Goal: Task Accomplishment & Management: Complete application form

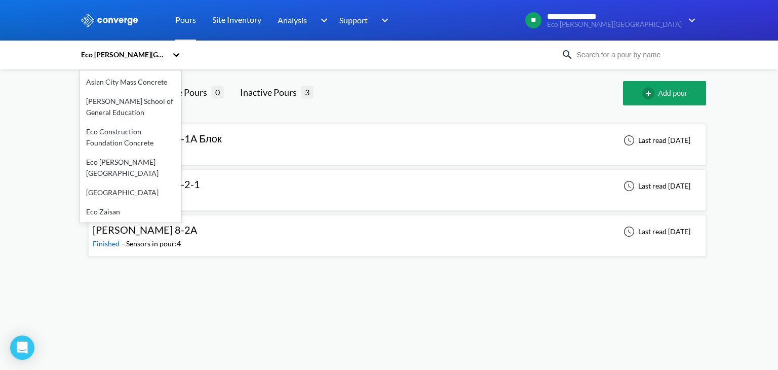
click at [170, 51] on div "Eco [PERSON_NAME][GEOGRAPHIC_DATA]" at bounding box center [125, 54] width 91 height 23
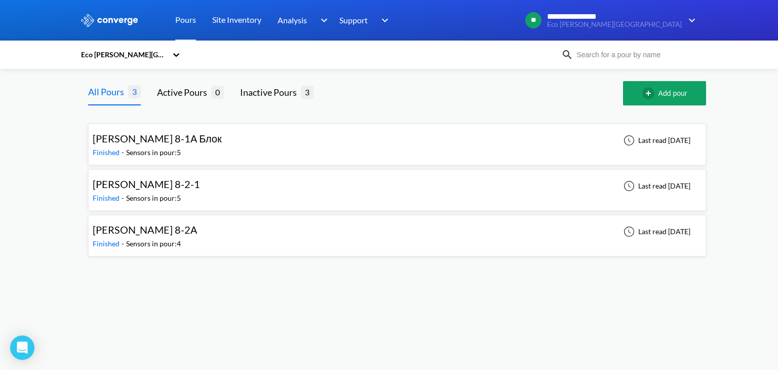
click at [702, 15] on div at bounding box center [389, 20] width 778 height 41
click at [158, 54] on div "Eco [PERSON_NAME][GEOGRAPHIC_DATA]" at bounding box center [123, 54] width 87 height 11
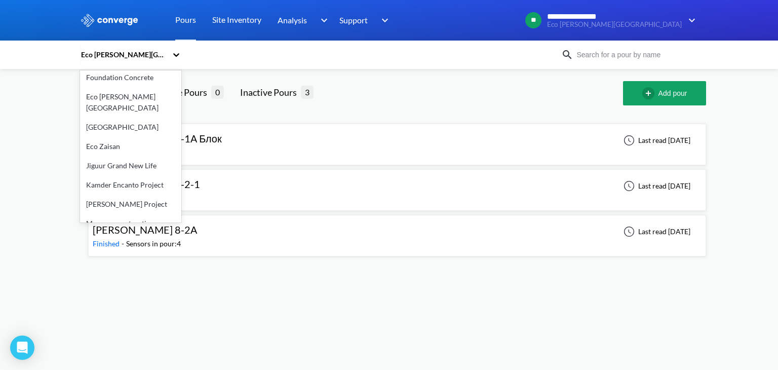
scroll to position [116, 0]
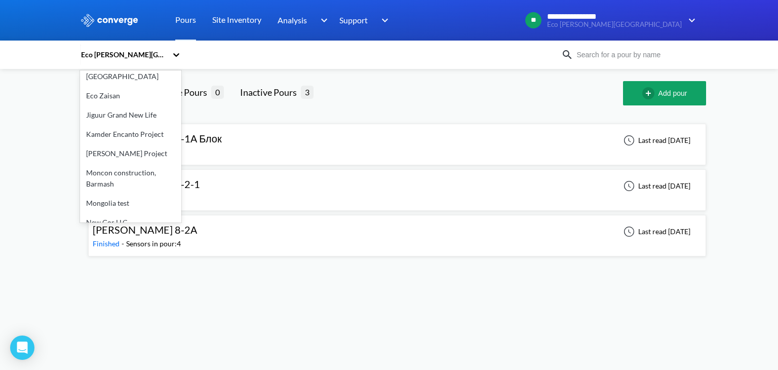
click at [122, 215] on div "New Gor LLC" at bounding box center [130, 222] width 101 height 19
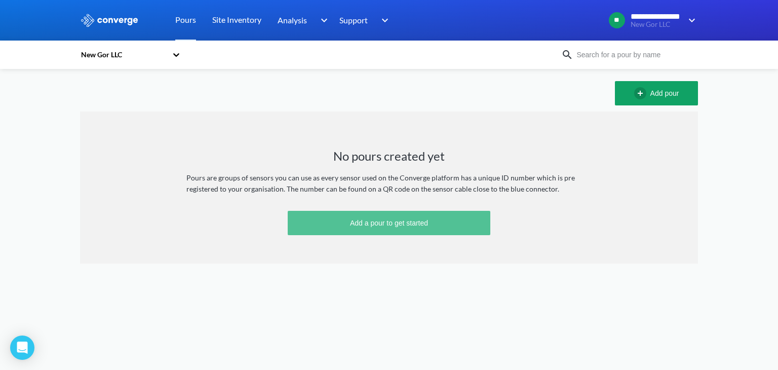
click at [460, 222] on button "Add a pour to get started" at bounding box center [389, 223] width 203 height 24
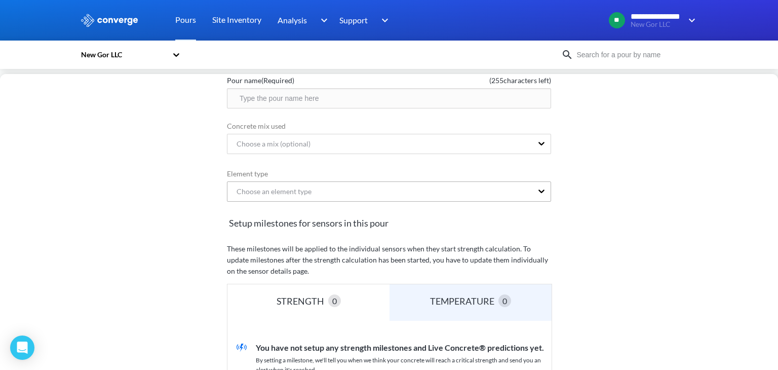
scroll to position [51, 0]
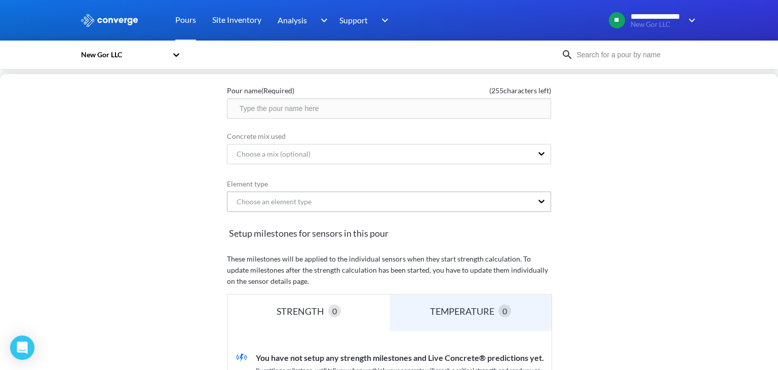
click at [421, 198] on div "Choose an element type" at bounding box center [379, 201] width 305 height 19
click at [330, 154] on div "Choose a mix (optional)" at bounding box center [379, 153] width 305 height 19
drag, startPoint x: 330, startPoint y: 154, endPoint x: 367, endPoint y: 178, distance: 44.3
click at [331, 156] on div "Choose a mix (optional)" at bounding box center [379, 153] width 305 height 19
click at [336, 146] on div "Choose a mix (optional)" at bounding box center [379, 153] width 305 height 19
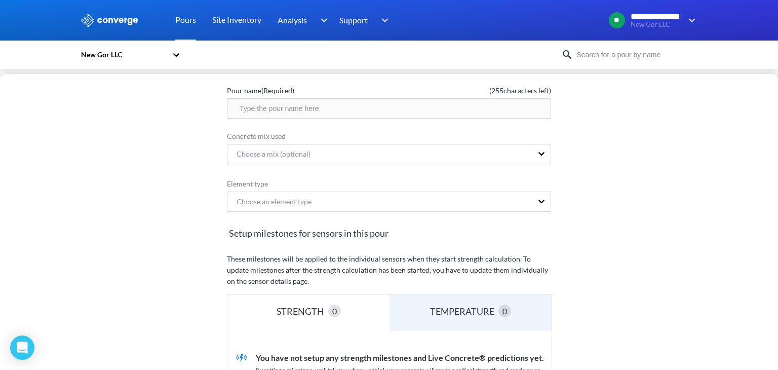
click at [357, 116] on input "text" at bounding box center [389, 108] width 324 height 20
click at [427, 106] on input "text" at bounding box center [389, 108] width 324 height 20
click at [655, 168] on div "Hi Yeruult, let's create a new pour Pour name (Required) ( 255 characters left)…" at bounding box center [389, 222] width 778 height 296
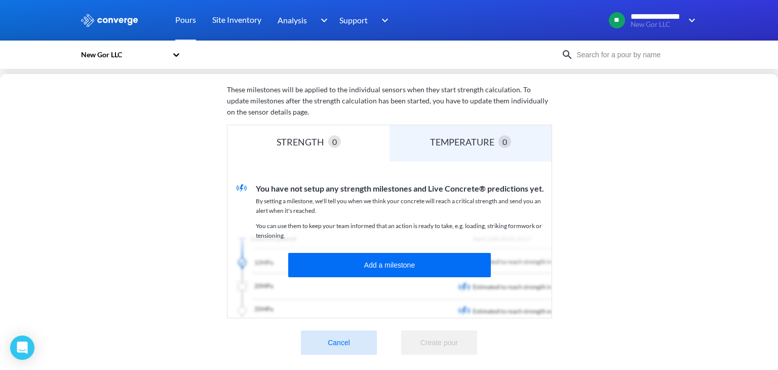
scroll to position [0, 0]
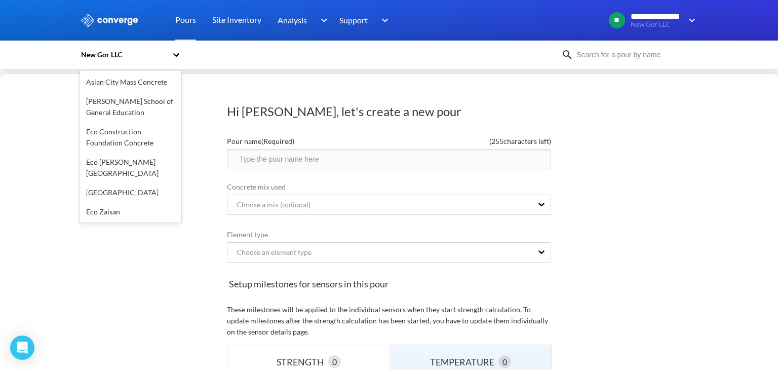
click at [178, 60] on div at bounding box center [176, 54] width 10 height 23
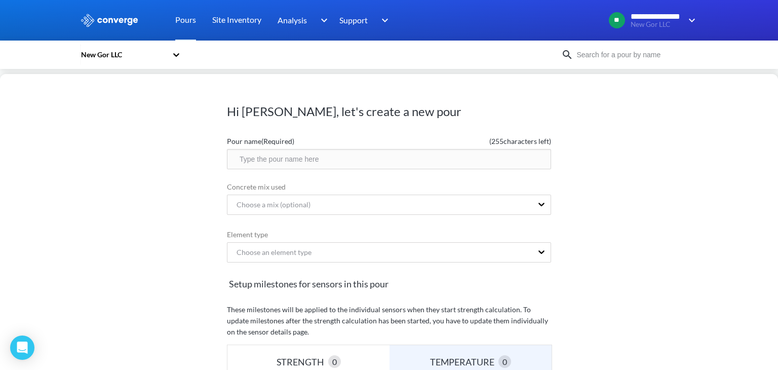
click at [491, 112] on h1 "Hi Yeruult, let's create a new pour" at bounding box center [389, 111] width 324 height 16
click at [132, 49] on div "New Gor LLC" at bounding box center [123, 54] width 87 height 11
drag, startPoint x: 201, startPoint y: 79, endPoint x: 471, endPoint y: 56, distance: 271.0
click at [209, 74] on div "Hi Yeruult, let's create a new pour Pour name (Required) ( 255 characters left)…" at bounding box center [389, 222] width 778 height 296
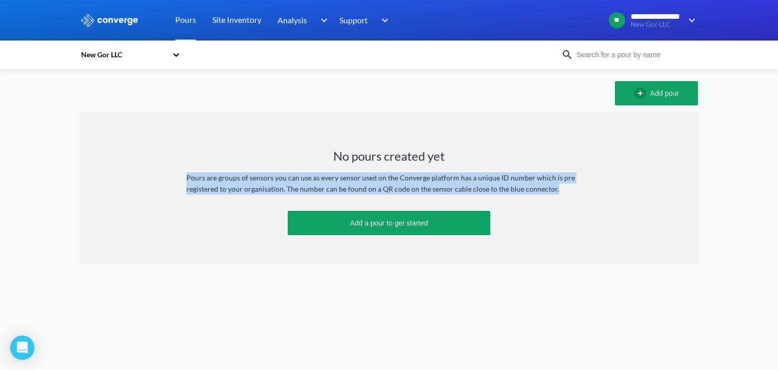
drag, startPoint x: 184, startPoint y: 176, endPoint x: 577, endPoint y: 193, distance: 393.0
click at [577, 193] on div "No pours created yet Pours are groups of sensors you can use as every sensor us…" at bounding box center [389, 187] width 618 height 152
copy div "Pours are groups of sensors you can use as every sensor used on the Converge pl…"
click at [555, 218] on div "No pours created yet Pours are groups of sensors you can use as every sensor us…" at bounding box center [389, 187] width 618 height 152
